Goal: Task Accomplishment & Management: Manage account settings

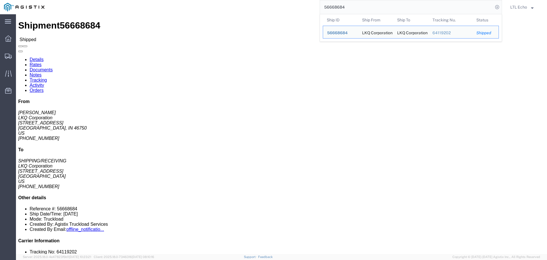
click at [339, 7] on input "56668684" at bounding box center [406, 7] width 173 height 14
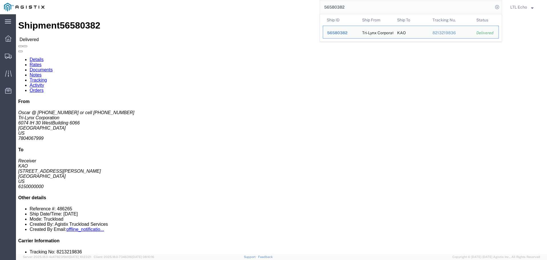
click at [337, 7] on input "56580382" at bounding box center [406, 7] width 173 height 14
paste input "687008"
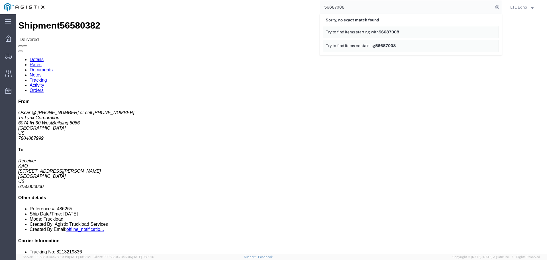
click at [337, 7] on input "56687008" at bounding box center [406, 7] width 173 height 14
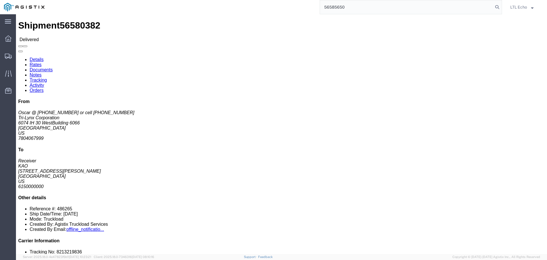
type input "56585650"
click link "Tracking"
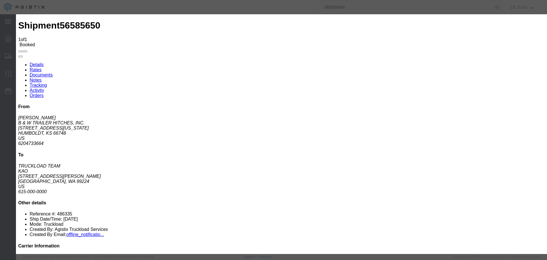
type input "[DATE]"
type input "1:00 PM"
select select "PICKEDUP"
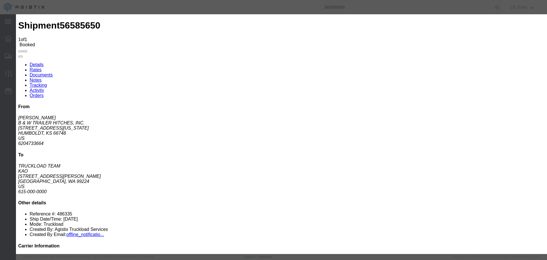
type input "[DATE]"
